Goal: Check status: Check status

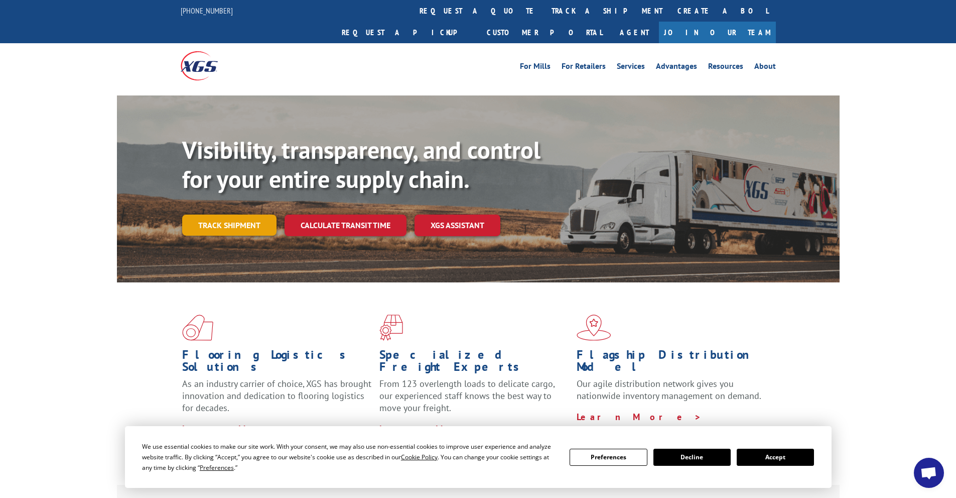
click at [250, 214] on link "Track shipment" at bounding box center [229, 224] width 94 height 21
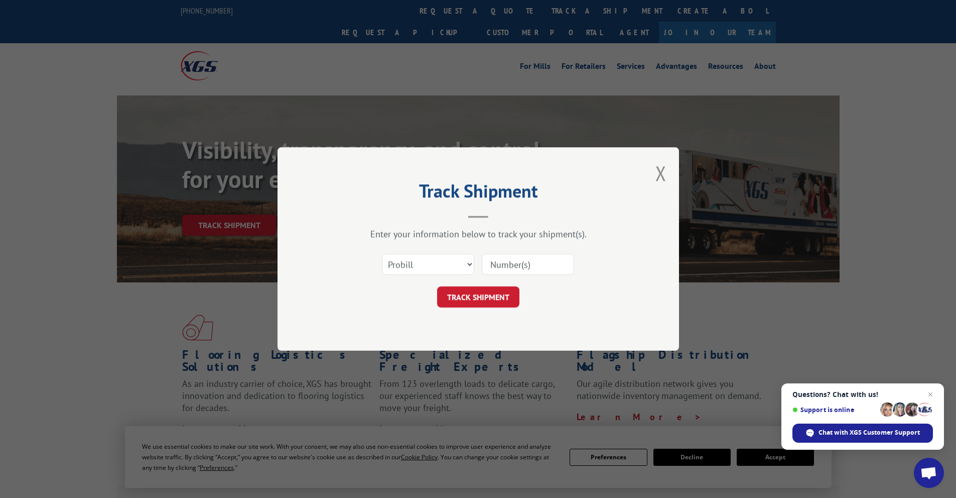
click at [508, 267] on input at bounding box center [528, 264] width 92 height 21
type input "17450101"
click at [437, 286] on button "TRACK SHIPMENT" at bounding box center [478, 296] width 82 height 21
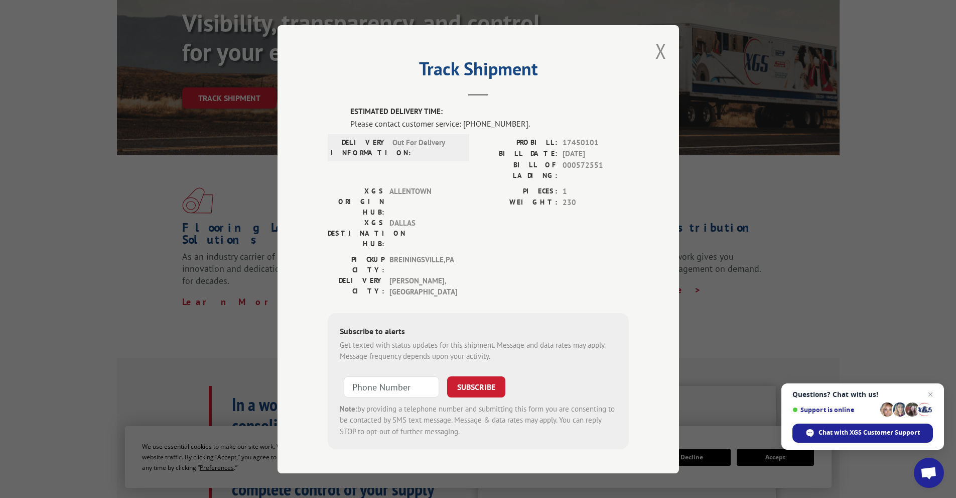
scroll to position [151, 0]
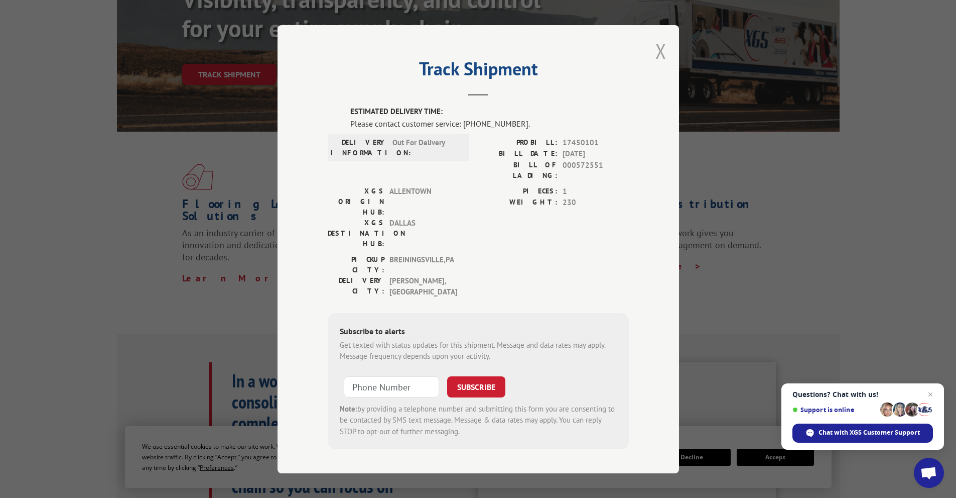
click at [661, 59] on button "Close modal" at bounding box center [661, 51] width 11 height 27
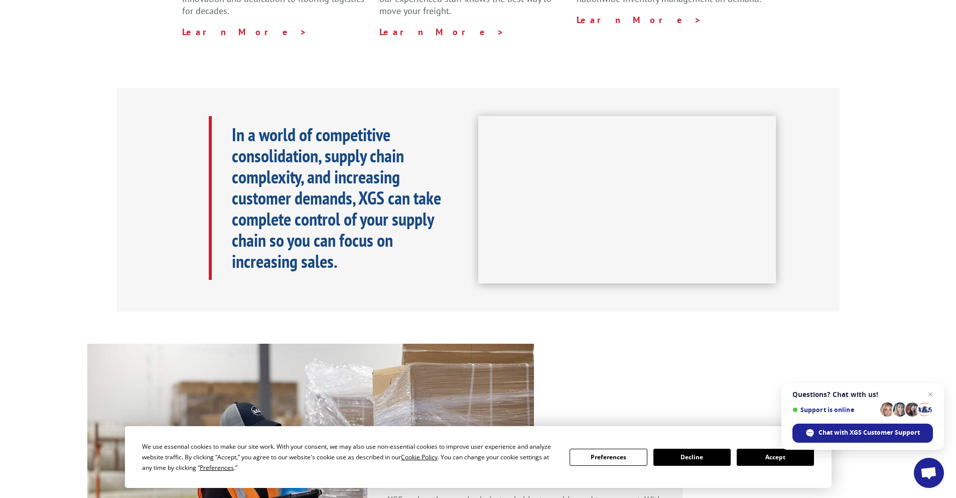
scroll to position [452, 0]
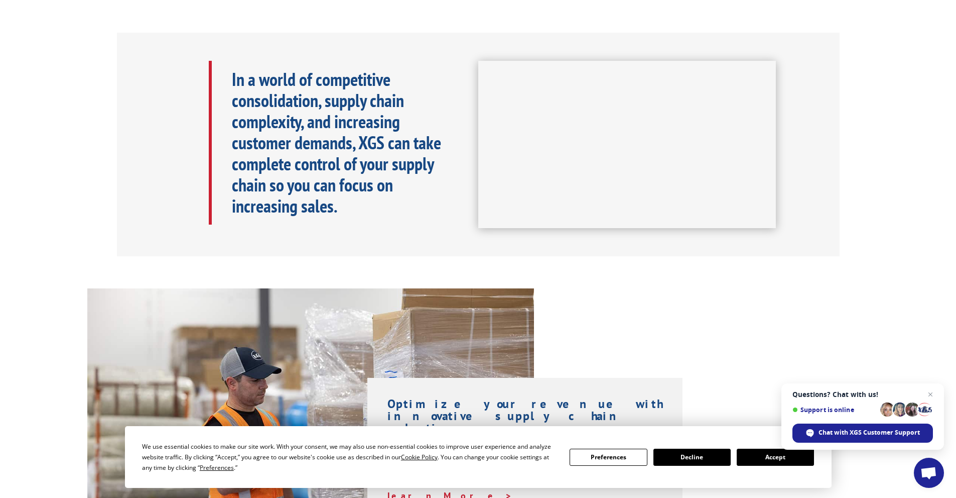
click at [780, 455] on button "Accept" at bounding box center [775, 456] width 77 height 17
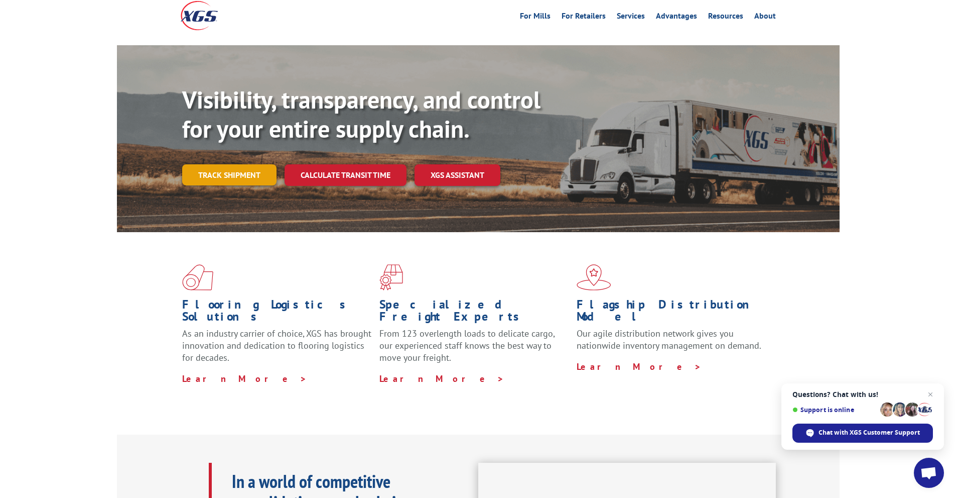
scroll to position [0, 0]
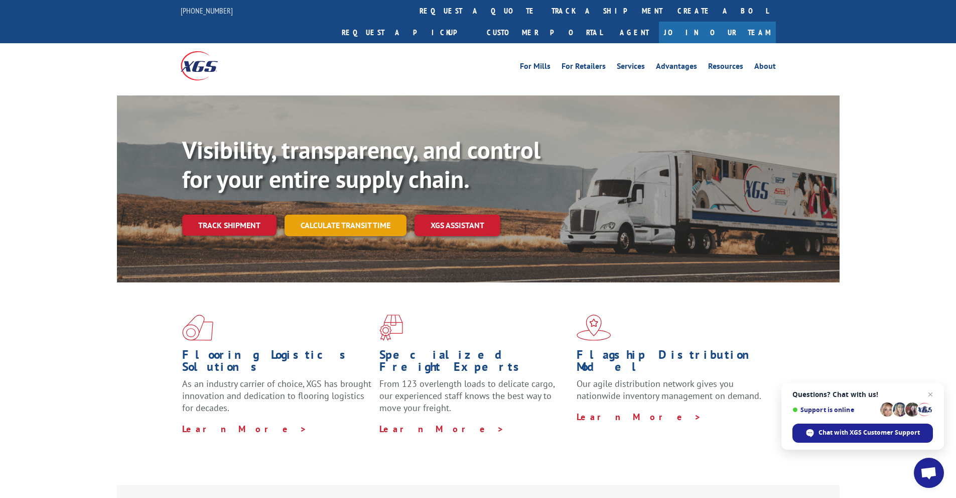
click at [353, 214] on link "Calculate transit time" at bounding box center [346, 225] width 122 height 22
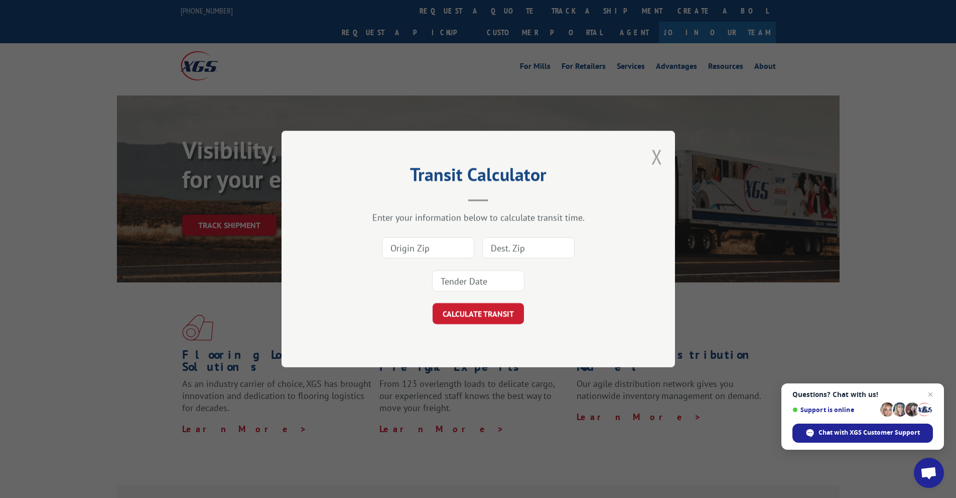
click at [654, 159] on button "Close modal" at bounding box center [657, 156] width 11 height 27
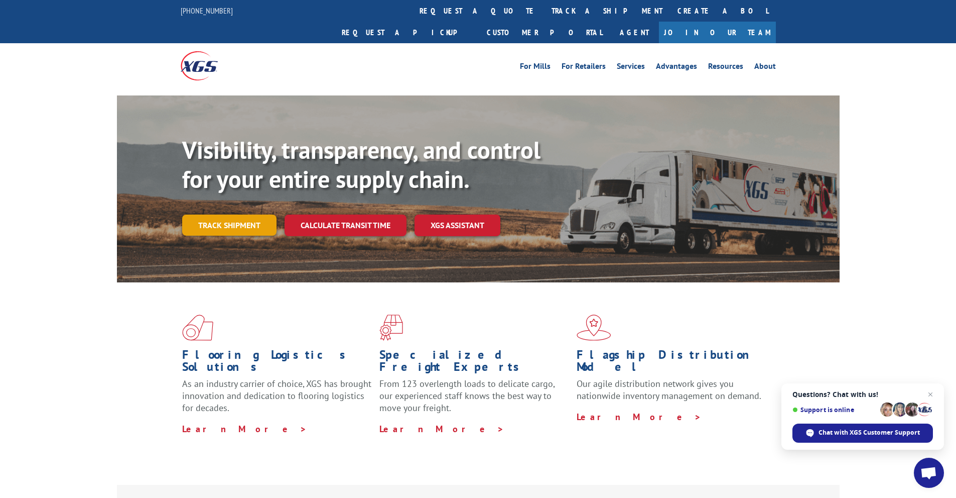
click at [208, 214] on link "Track shipment" at bounding box center [229, 224] width 94 height 21
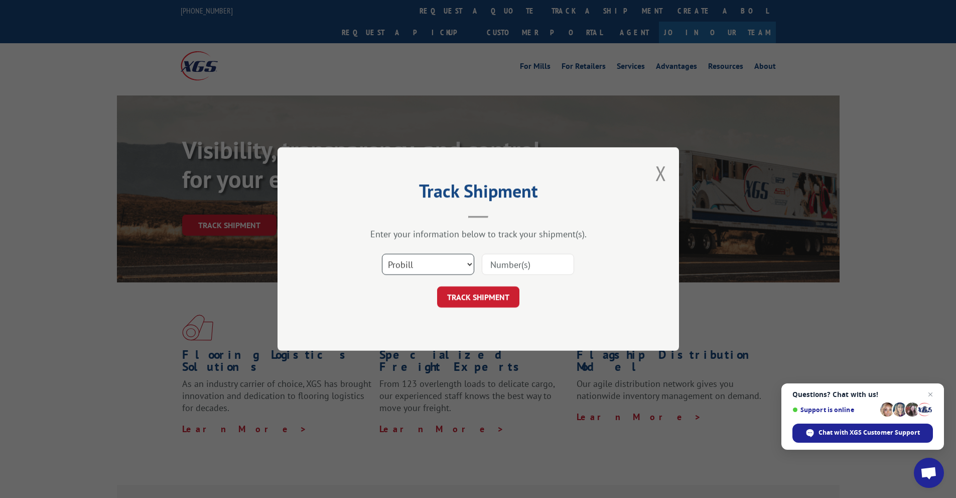
click at [448, 266] on select "Select category... Probill BOL PO" at bounding box center [428, 264] width 92 height 21
click at [382, 254] on select "Select category... Probill BOL PO" at bounding box center [428, 264] width 92 height 21
click at [490, 263] on input at bounding box center [528, 264] width 92 height 21
click at [499, 263] on input at bounding box center [528, 264] width 92 height 21
type input "17450101"
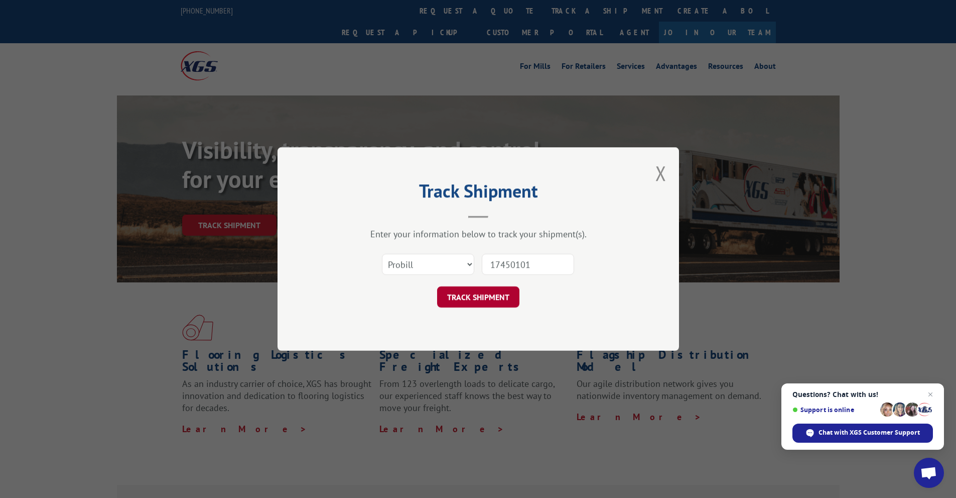
click at [481, 298] on button "TRACK SHIPMENT" at bounding box center [478, 296] width 82 height 21
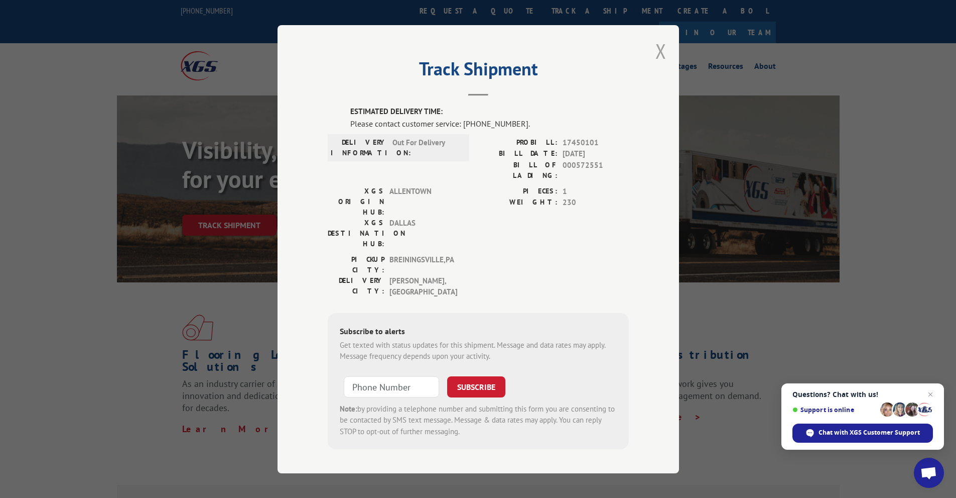
click at [665, 62] on button "Close modal" at bounding box center [661, 51] width 11 height 27
